Goal: Register for event/course

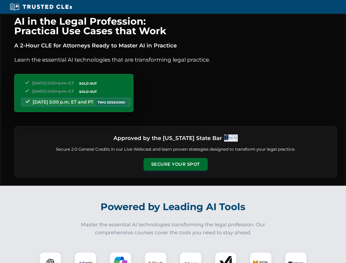
click at [175, 164] on button "Secure Your Spot" at bounding box center [176, 164] width 64 height 13
click at [50, 258] on img at bounding box center [50, 263] width 16 height 16
